Goal: Task Accomplishment & Management: Complete application form

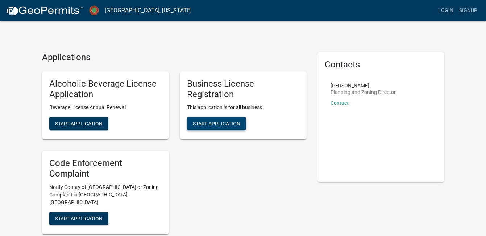
click at [228, 125] on span "Start Application" at bounding box center [216, 124] width 47 height 6
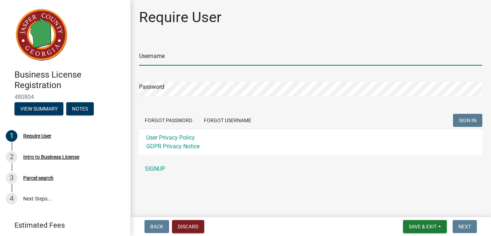
click at [244, 59] on input "Username" at bounding box center [310, 58] width 343 height 15
type input "Ahilton12"
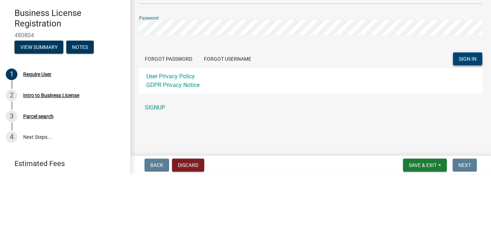
click at [470, 121] on span "SIGN IN" at bounding box center [468, 120] width 18 height 6
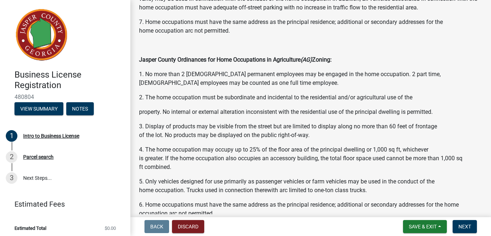
scroll to position [596, 0]
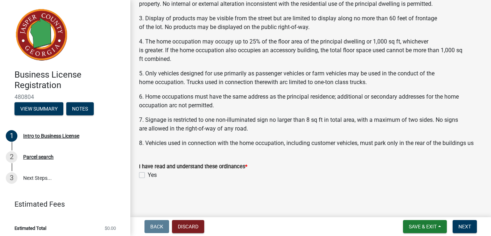
click at [148, 177] on label "Yes" at bounding box center [152, 175] width 9 height 9
click at [148, 175] on input "Yes" at bounding box center [150, 173] width 5 height 5
checkbox input "true"
click at [469, 230] on button "Next" at bounding box center [465, 226] width 24 height 13
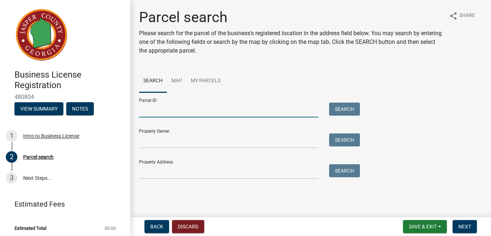
click at [212, 108] on input "Parcel ID:" at bounding box center [228, 110] width 179 height 15
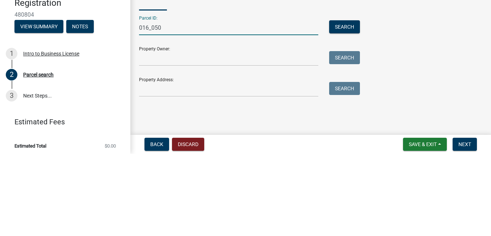
type input "016_050"
click at [226, 144] on input "Property Owner:" at bounding box center [228, 140] width 179 height 15
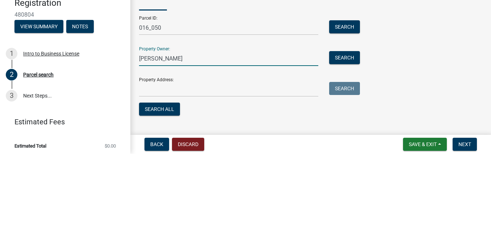
scroll to position [14, 0]
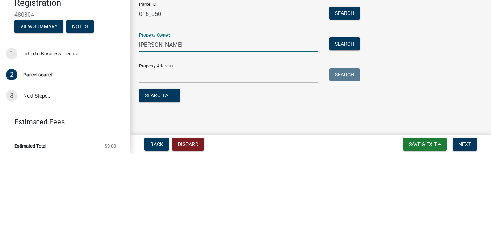
type input "[PERSON_NAME]"
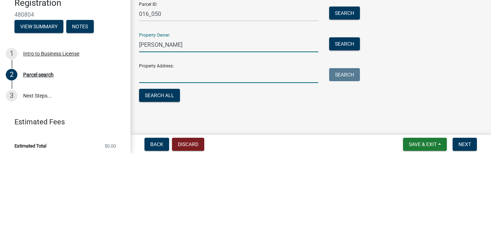
click at [225, 158] on input "Property Address:" at bounding box center [228, 157] width 179 height 15
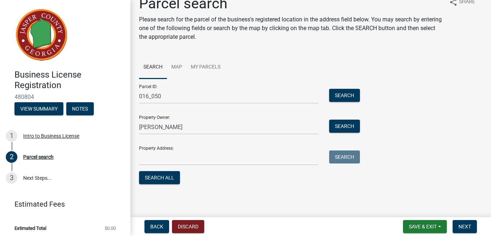
click at [405, 125] on div "Parcel ID: 016_050 Search Property Owner: [PERSON_NAME] Search Property Address…" at bounding box center [310, 132] width 343 height 107
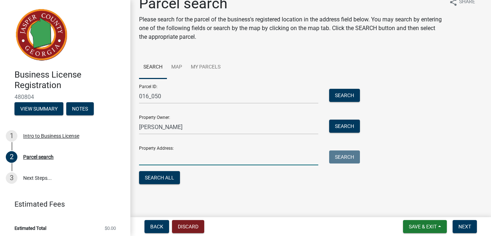
click at [222, 158] on input "Property Address:" at bounding box center [228, 157] width 179 height 15
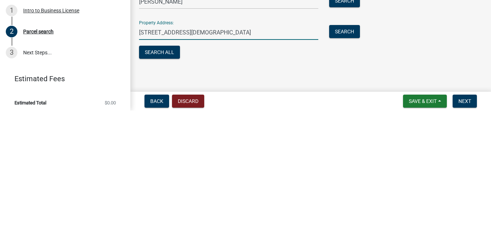
type input "[STREET_ADDRESS][DEMOGRAPHIC_DATA]"
click at [468, 231] on button "Next" at bounding box center [465, 226] width 24 height 13
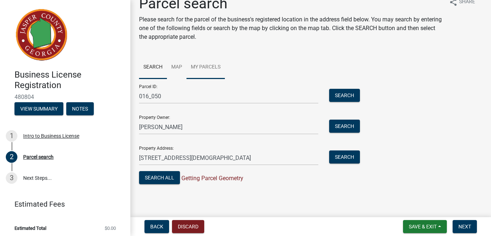
click at [210, 70] on link "My Parcels" at bounding box center [206, 67] width 38 height 23
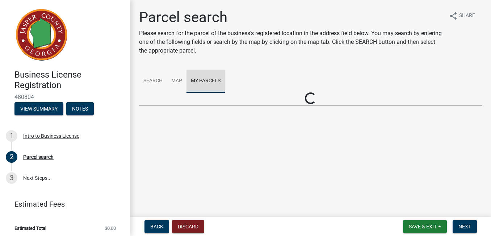
scroll to position [0, 0]
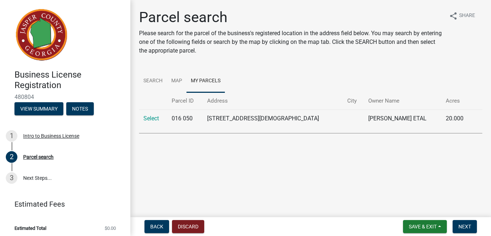
click at [150, 121] on link "Select" at bounding box center [151, 118] width 16 height 7
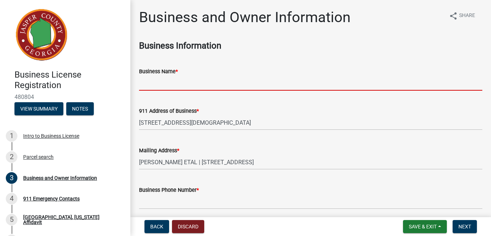
click at [246, 84] on input "Business Name *" at bounding box center [310, 83] width 343 height 15
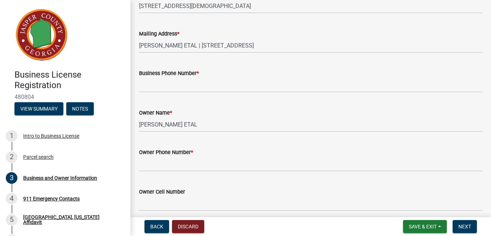
scroll to position [117, 0]
type input "[PERSON_NAME] Family Farming"
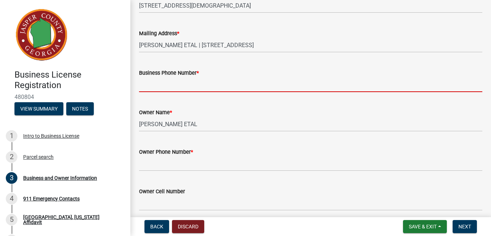
click at [312, 86] on input "Business Phone Number *" at bounding box center [310, 84] width 343 height 15
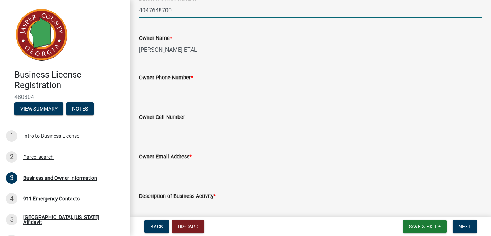
scroll to position [192, 0]
type input "4047648700"
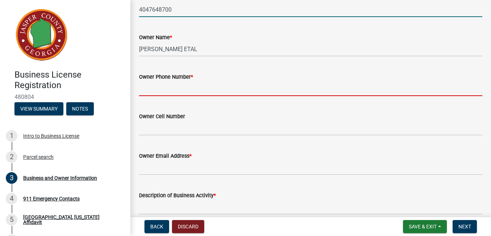
click at [300, 89] on input "Owner Phone Number *" at bounding box center [310, 88] width 343 height 15
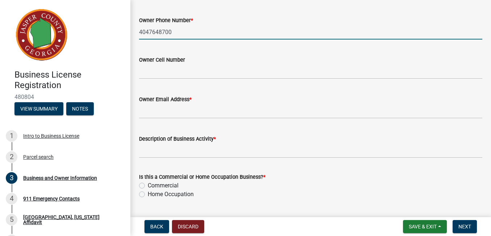
scroll to position [249, 0]
type input "4047648700"
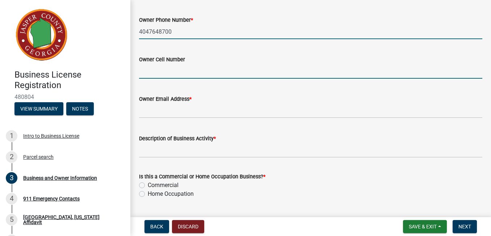
click at [279, 69] on input "Owner Cell Number" at bounding box center [310, 71] width 343 height 15
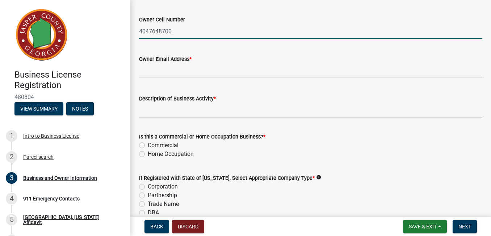
scroll to position [289, 0]
type input "4047648700"
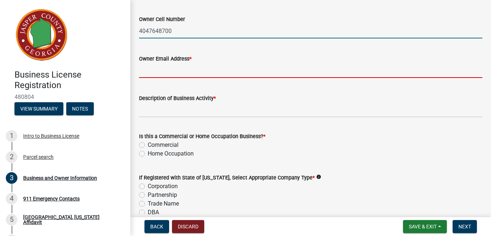
click at [288, 71] on input "Owner Email Address *" at bounding box center [310, 70] width 343 height 15
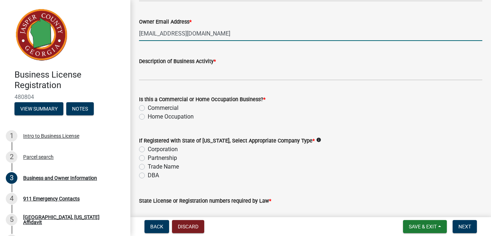
scroll to position [332, 0]
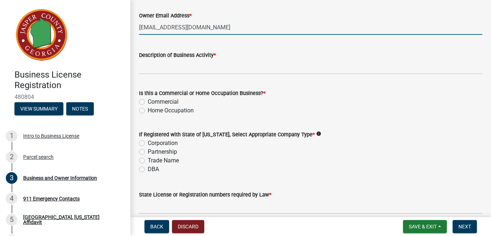
type input "[EMAIL_ADDRESS][DOMAIN_NAME]"
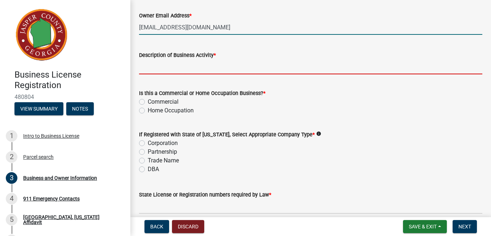
click at [272, 68] on input "Description of Business Activity *" at bounding box center [310, 66] width 343 height 15
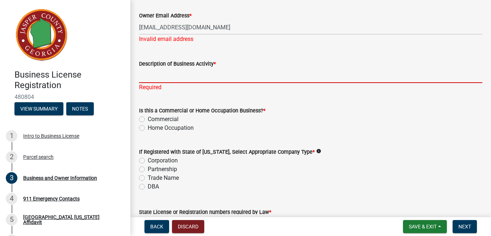
click at [255, 75] on input "Description of Business Activity *" at bounding box center [310, 75] width 343 height 15
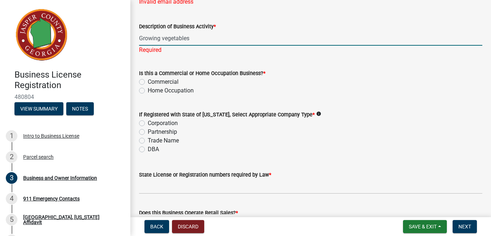
scroll to position [371, 0]
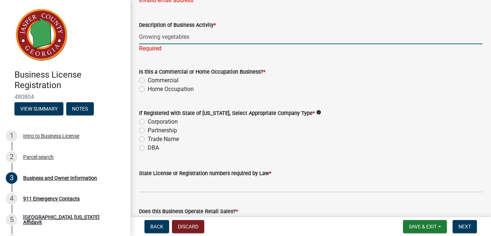
type input "Growing vegetables"
click at [149, 91] on wm-data-entity-input "Is this a Commercial or Home Occupation Business? * Commercial Home Occupation" at bounding box center [310, 79] width 343 height 41
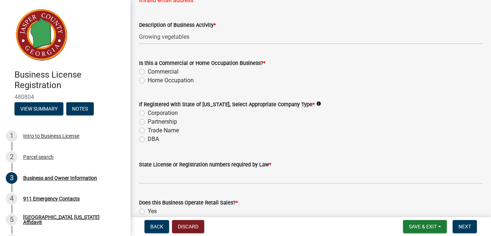
click at [148, 82] on label "Home Occupation" at bounding box center [171, 80] width 46 height 9
click at [148, 81] on input "Home Occupation" at bounding box center [150, 78] width 5 height 5
radio input "true"
click at [148, 114] on label "Corporation" at bounding box center [163, 113] width 30 height 9
click at [148, 113] on input "Corporation" at bounding box center [150, 111] width 5 height 5
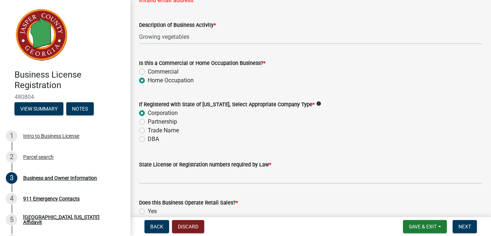
radio input "true"
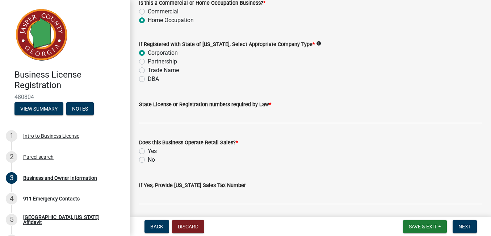
scroll to position [436, 0]
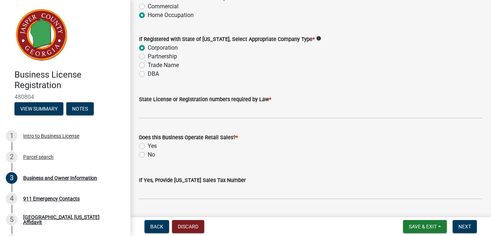
click at [148, 156] on label "No" at bounding box center [151, 154] width 7 height 9
click at [148, 155] on input "No" at bounding box center [150, 152] width 5 height 5
radio input "true"
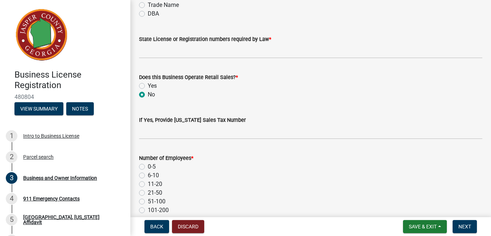
scroll to position [505, 0]
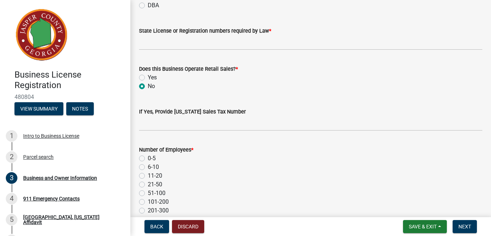
click at [148, 159] on label "0-5" at bounding box center [152, 158] width 8 height 9
click at [148, 159] on input "0-5" at bounding box center [150, 156] width 5 height 5
radio input "true"
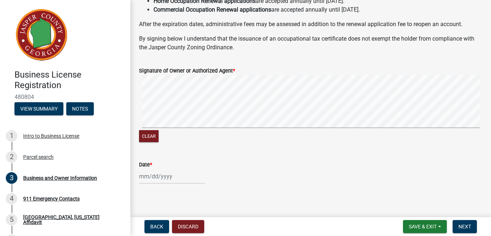
scroll to position [779, 0]
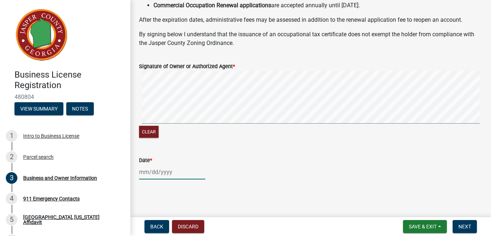
click at [167, 172] on div at bounding box center [172, 171] width 66 height 15
select select "9"
select select "2025"
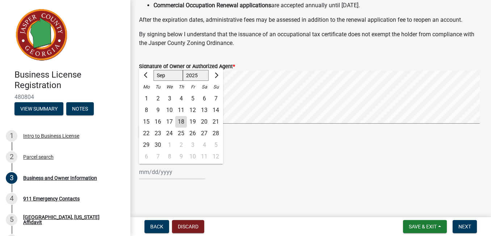
click at [184, 125] on div "18" at bounding box center [181, 122] width 12 height 12
type input "[DATE]"
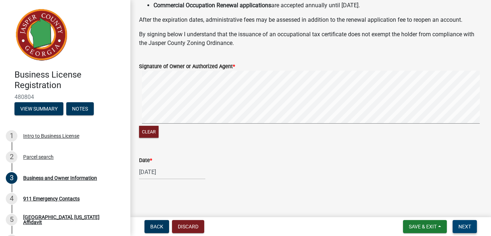
click at [468, 230] on button "Next" at bounding box center [465, 226] width 24 height 13
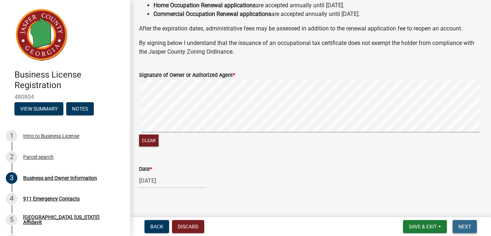
scroll to position [788, 0]
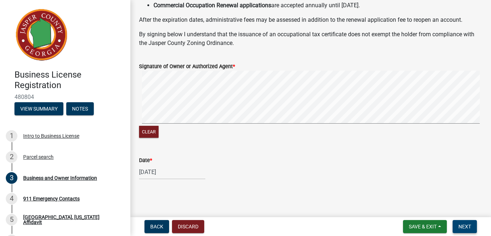
click at [467, 229] on span "Next" at bounding box center [465, 227] width 13 height 6
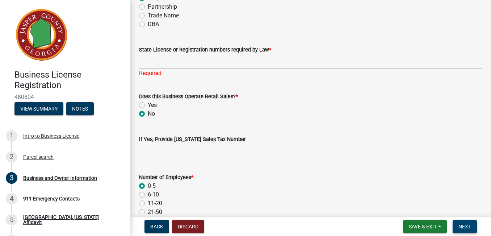
scroll to position [480, 0]
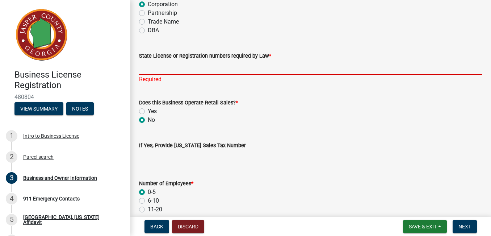
click at [194, 70] on input "State License or Registration numbers required by Law *" at bounding box center [310, 67] width 343 height 15
click at [205, 68] on input "State License or Registration numbers required by Law *" at bounding box center [310, 67] width 343 height 15
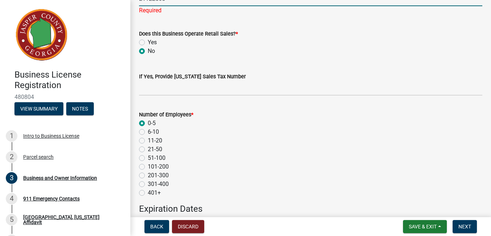
scroll to position [549, 0]
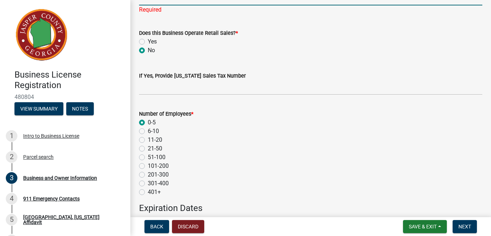
type input "21122565"
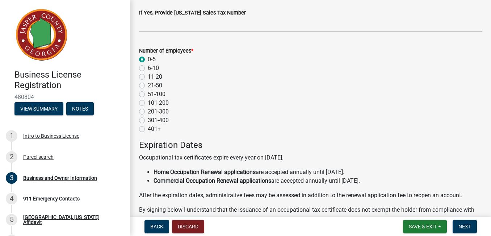
scroll to position [604, 0]
click at [470, 230] on button "Next" at bounding box center [465, 226] width 24 height 13
click at [469, 230] on button "Next" at bounding box center [465, 226] width 24 height 13
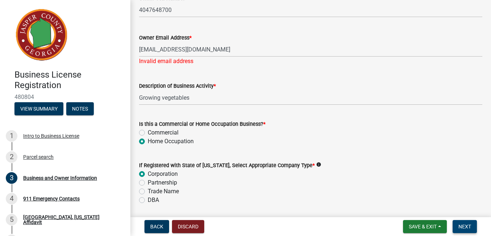
scroll to position [308, 0]
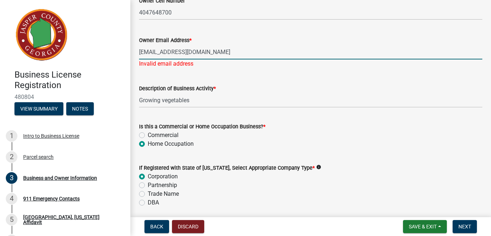
click at [210, 52] on input "[EMAIL_ADDRESS][DOMAIN_NAME]" at bounding box center [310, 52] width 343 height 15
type input "l"
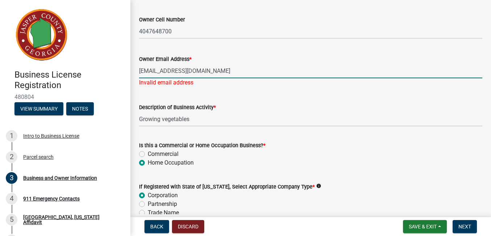
scroll to position [295, 0]
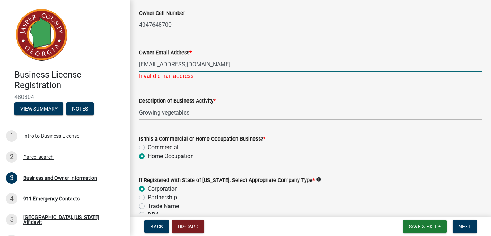
click at [191, 78] on div "Invalid email address" at bounding box center [310, 76] width 343 height 9
click at [194, 63] on input "[EMAIL_ADDRESS][DOMAIN_NAME]" at bounding box center [310, 64] width 343 height 15
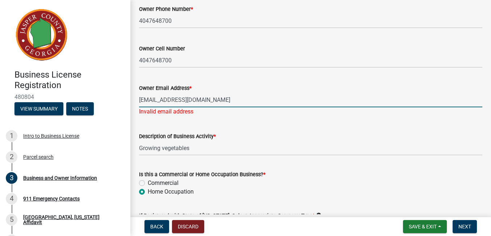
scroll to position [263, 0]
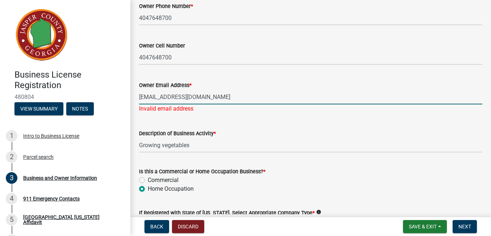
click at [252, 95] on input "[EMAIL_ADDRESS][DOMAIN_NAME]" at bounding box center [310, 96] width 343 height 15
type input "l"
type input "[PERSON_NAME][EMAIL_ADDRESS][DOMAIN_NAME]"
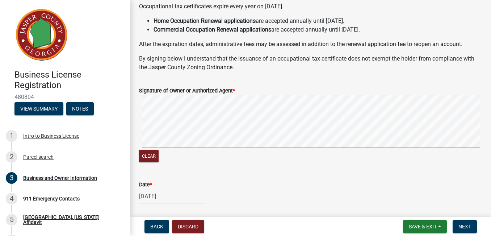
scroll to position [779, 0]
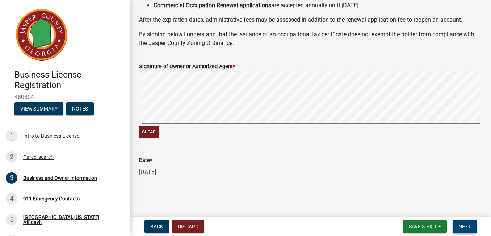
click at [464, 230] on button "Next" at bounding box center [465, 226] width 24 height 13
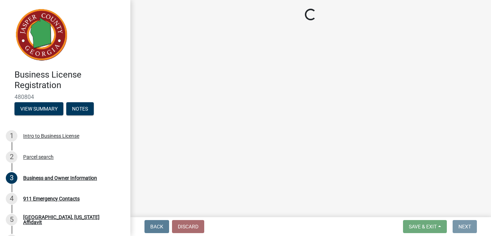
scroll to position [0, 0]
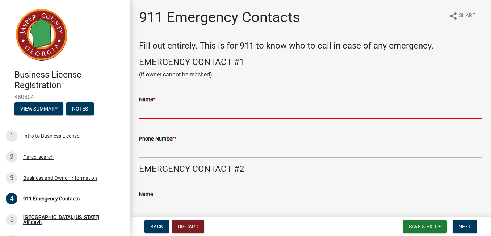
click at [195, 112] on input "Name *" at bounding box center [310, 111] width 343 height 15
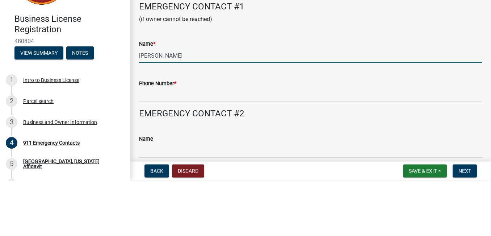
type input "[PERSON_NAME]"
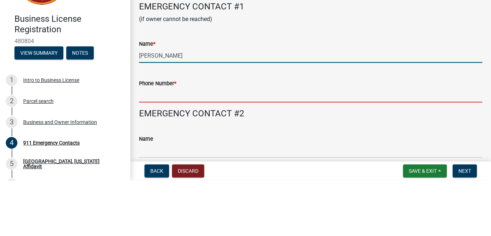
click at [237, 147] on input "Phone Number *" at bounding box center [310, 150] width 343 height 15
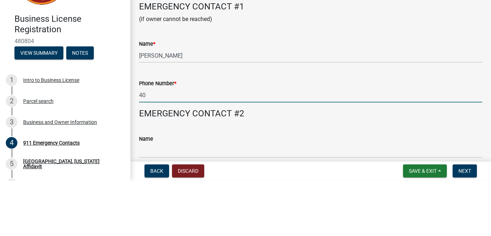
type input "4"
type input "7705977612"
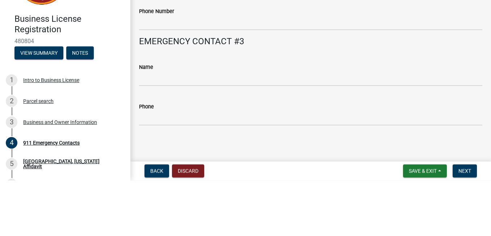
scroll to position [168, 0]
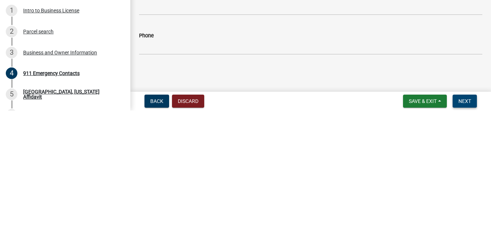
click at [467, 229] on span "Next" at bounding box center [465, 227] width 13 height 6
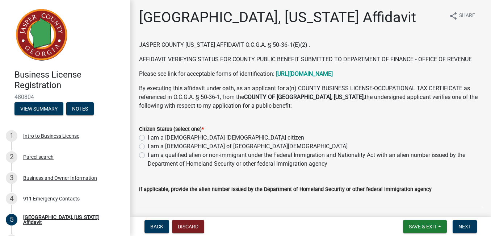
click at [148, 138] on label "I am a [DEMOGRAPHIC_DATA] [DEMOGRAPHIC_DATA] citizen" at bounding box center [226, 137] width 157 height 9
click at [148, 138] on input "I am a [DEMOGRAPHIC_DATA] [DEMOGRAPHIC_DATA] citizen" at bounding box center [150, 135] width 5 height 5
radio input "true"
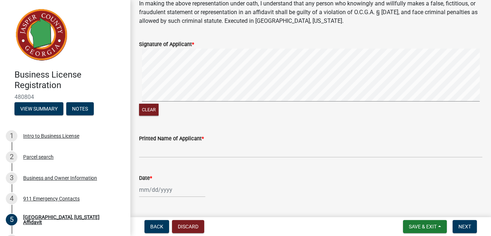
scroll to position [331, 0]
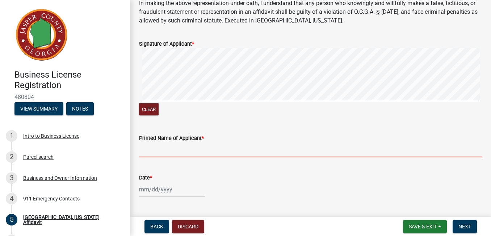
click at [225, 146] on input "Printed Name of Applicant *" at bounding box center [310, 149] width 343 height 15
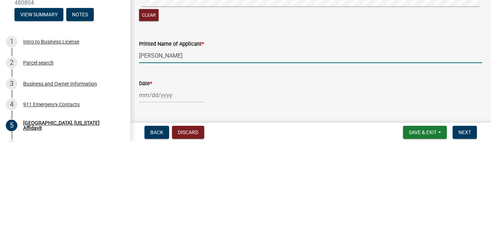
type input "[PERSON_NAME]"
click at [189, 191] on div at bounding box center [172, 189] width 66 height 15
select select "9"
select select "2025"
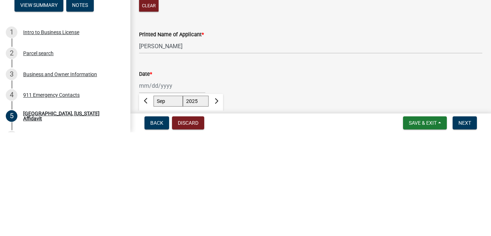
scroll to position [339, 0]
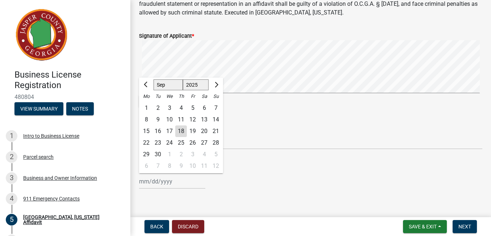
click at [183, 131] on div "18" at bounding box center [181, 131] width 12 height 12
type input "[DATE]"
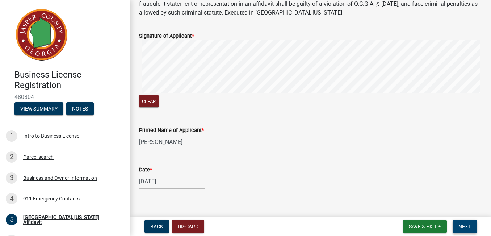
click at [468, 227] on span "Next" at bounding box center [465, 227] width 13 height 6
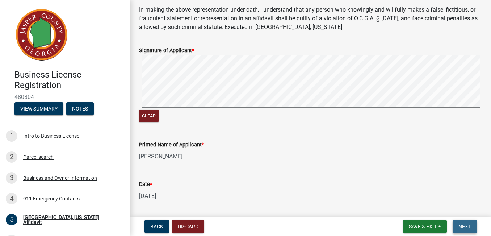
scroll to position [354, 0]
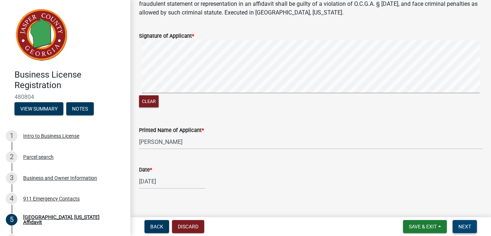
click at [469, 229] on span "Next" at bounding box center [465, 227] width 13 height 6
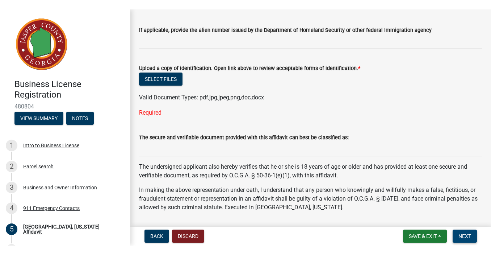
scroll to position [168, 0]
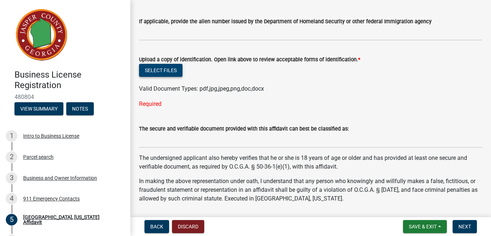
click at [173, 72] on button "Select files" at bounding box center [160, 70] width 43 height 13
click at [171, 71] on button "Select files" at bounding box center [160, 70] width 43 height 13
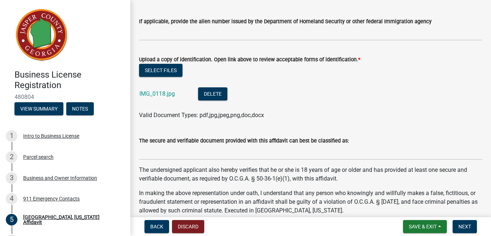
click at [162, 95] on link "IMG_0118.jpg" at bounding box center [157, 93] width 36 height 7
click at [217, 96] on button "Delete" at bounding box center [212, 93] width 29 height 13
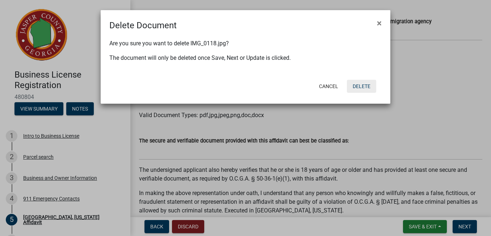
click at [367, 86] on button "Delete" at bounding box center [361, 86] width 29 height 13
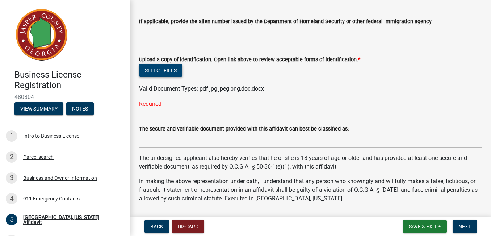
click at [171, 72] on button "Select files" at bounding box center [160, 70] width 43 height 13
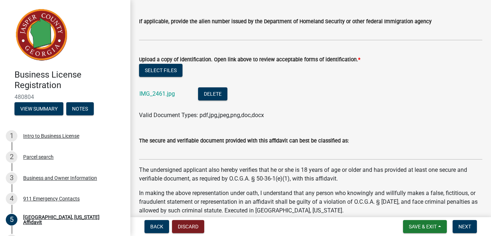
click at [167, 96] on link "IMG_2461.jpg" at bounding box center [157, 93] width 36 height 7
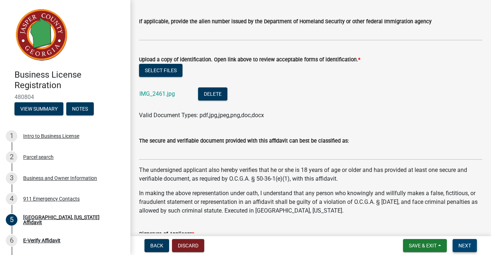
click at [471, 235] on button "Next" at bounding box center [465, 245] width 24 height 13
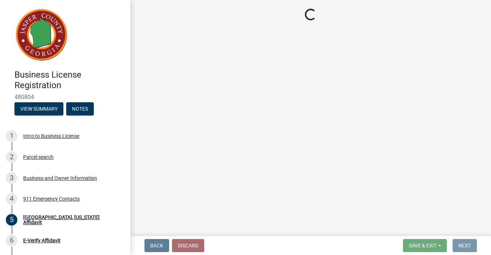
scroll to position [0, 0]
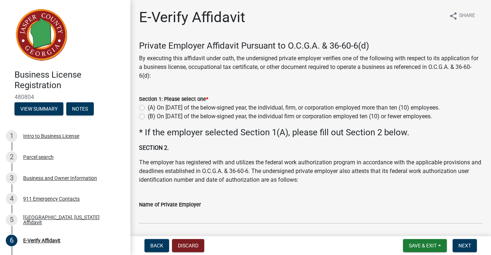
click at [148, 117] on label "(B) On [DATE] of the below-signed year, the individual firm or corporation empl…" at bounding box center [290, 116] width 284 height 9
click at [148, 117] on input "(B) On [DATE] of the below-signed year, the individual firm or corporation empl…" at bounding box center [150, 114] width 5 height 5
radio input "true"
click at [470, 235] on button "Next" at bounding box center [465, 245] width 24 height 13
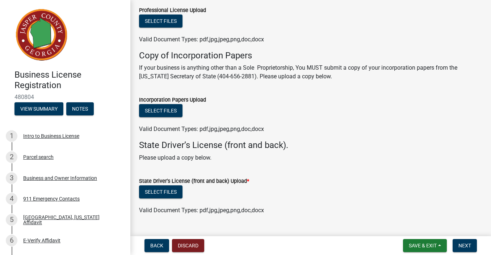
scroll to position [108, 0]
click at [167, 112] on button "Select files" at bounding box center [160, 110] width 43 height 13
click at [168, 110] on button "Select files" at bounding box center [160, 110] width 43 height 13
click at [175, 192] on button "Select files" at bounding box center [160, 191] width 43 height 13
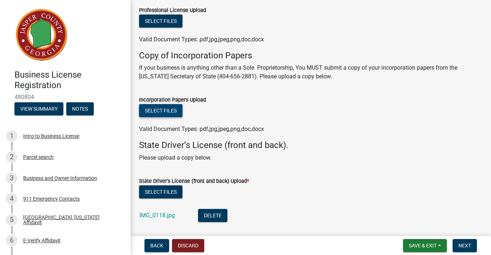
click at [171, 108] on button "Select files" at bounding box center [160, 110] width 43 height 13
click at [167, 217] on link "IMG_0118.jpg" at bounding box center [157, 215] width 36 height 7
click at [172, 195] on button "Select files" at bounding box center [160, 191] width 43 height 13
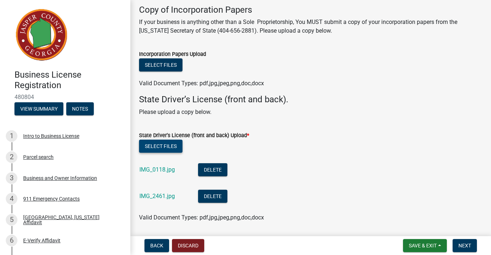
scroll to position [161, 0]
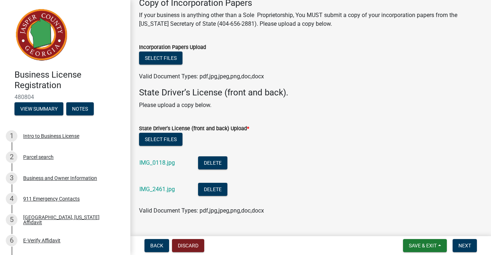
click at [170, 188] on link "IMG_2461.jpg" at bounding box center [157, 189] width 36 height 7
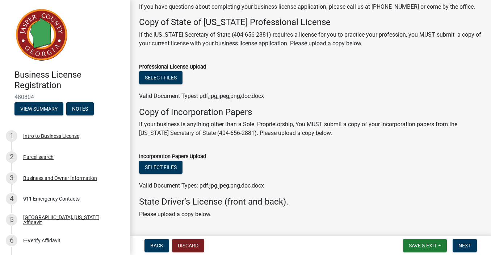
scroll to position [51, 0]
click at [172, 169] on button "Select files" at bounding box center [160, 167] width 43 height 13
click at [171, 173] on button "Select files" at bounding box center [160, 167] width 43 height 13
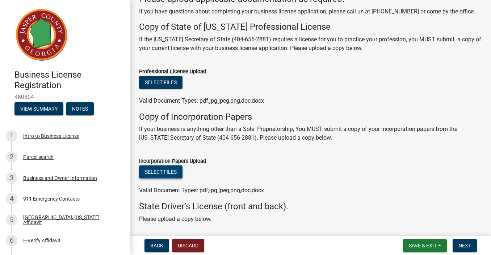
scroll to position [46, 0]
click at [173, 175] on button "Select files" at bounding box center [160, 172] width 43 height 13
click at [170, 172] on button "Select files" at bounding box center [160, 172] width 43 height 13
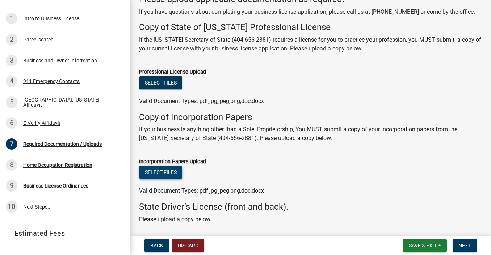
scroll to position [118, 0]
click at [82, 165] on div "Home Occupation Registration" at bounding box center [57, 164] width 69 height 5
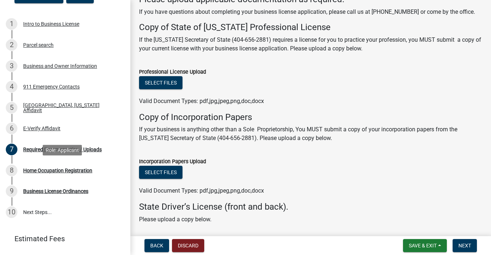
scroll to position [112, 0]
click at [333, 176] on div "Select files" at bounding box center [310, 173] width 343 height 15
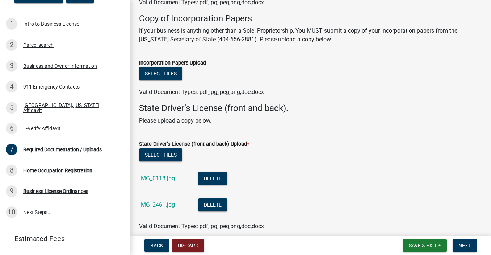
scroll to position [144, 0]
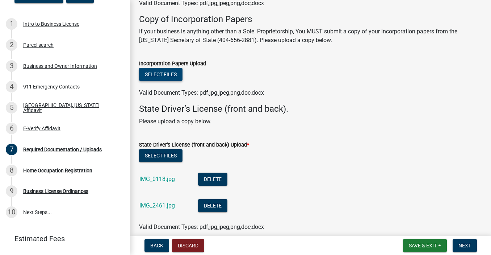
click at [174, 71] on button "Select files" at bounding box center [160, 74] width 43 height 13
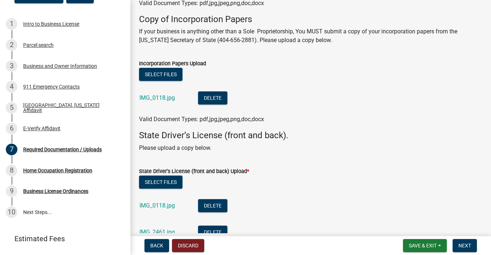
click at [171, 95] on link "IMG_0118.jpg" at bounding box center [157, 97] width 36 height 7
click at [217, 100] on button "Delete" at bounding box center [212, 97] width 29 height 13
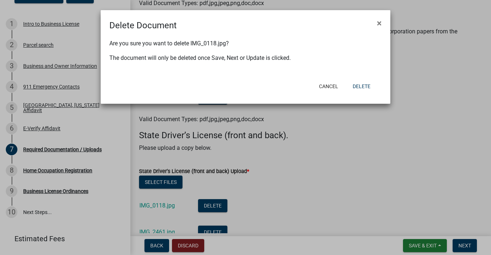
click at [365, 91] on button "Delete" at bounding box center [361, 86] width 29 height 13
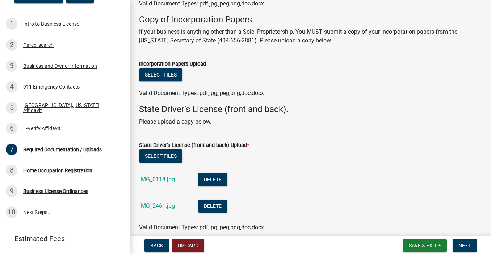
scroll to position [143, 0]
click at [172, 75] on button "Select files" at bounding box center [160, 74] width 43 height 13
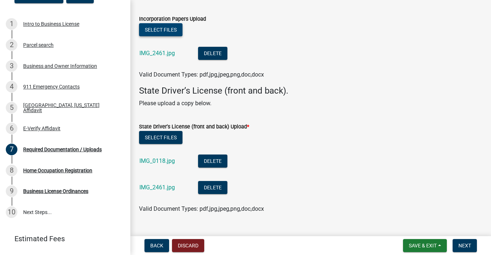
scroll to position [204, 0]
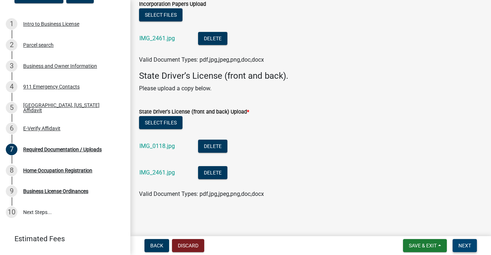
click at [468, 235] on span "Next" at bounding box center [465, 245] width 13 height 6
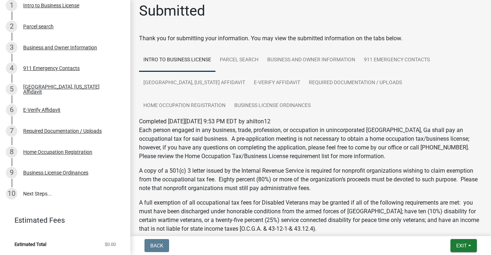
scroll to position [0, 0]
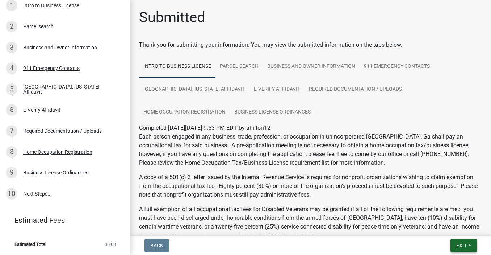
click at [468, 235] on button "Exit" at bounding box center [464, 245] width 26 height 13
